Goal: Information Seeking & Learning: Learn about a topic

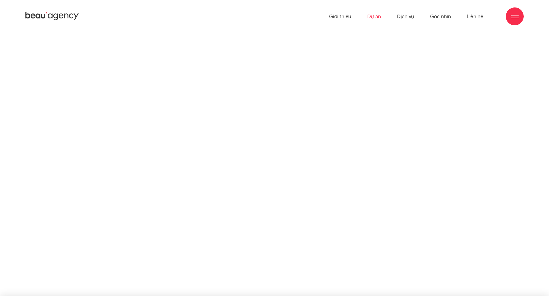
click at [378, 17] on link "Dự án" at bounding box center [374, 16] width 14 height 33
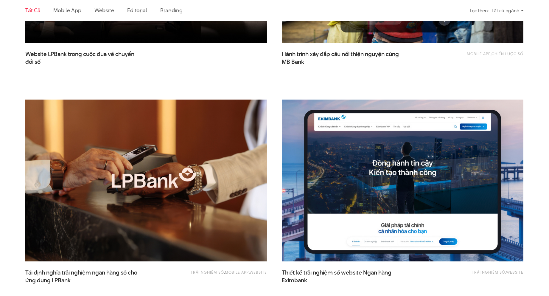
scroll to position [476, 0]
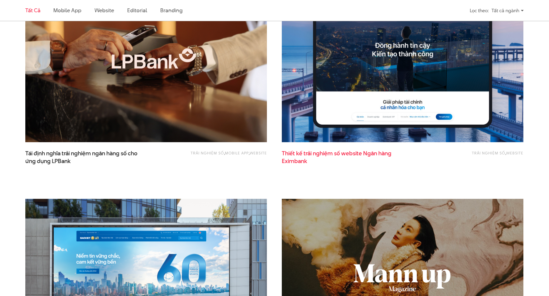
click at [343, 152] on span "Thiết kế trải nghiệm số website Ngân hàng Eximbank" at bounding box center [341, 156] width 119 height 15
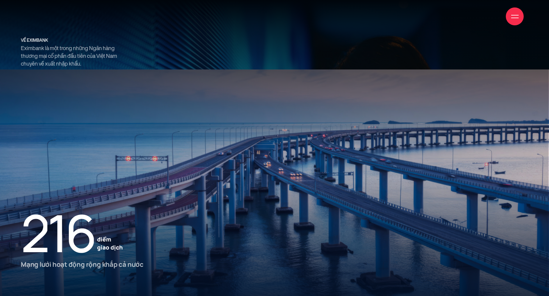
scroll to position [864, 0]
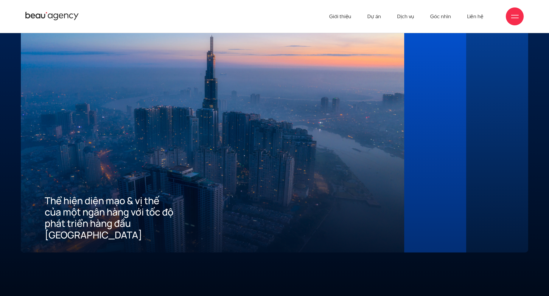
click at [428, 128] on div "02 Mang đến tiêu chuẩn tốt nhất về trải nghiệm số cho khách hàng" at bounding box center [435, 122] width 62 height 259
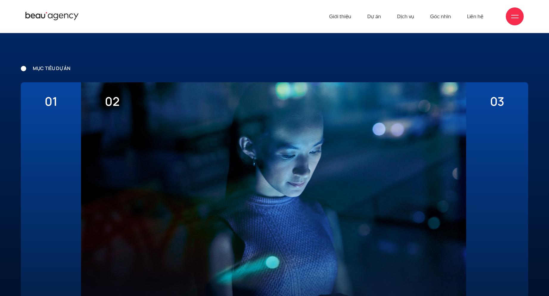
click at [509, 163] on div "03 Xây dựng ưu thế cạnh tranh thu hút khách hàng mới về App" at bounding box center [497, 211] width 62 height 259
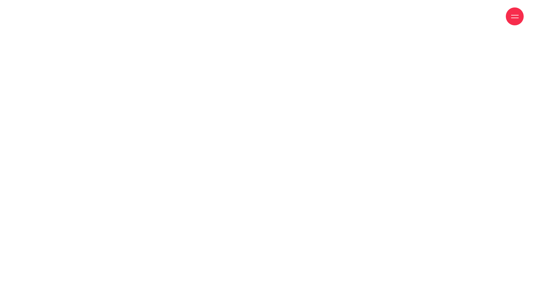
scroll to position [0, 0]
click at [338, 17] on link "Giới thiệu" at bounding box center [340, 16] width 22 height 33
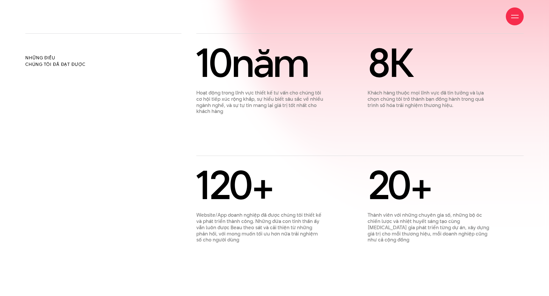
scroll to position [566, 0]
